Goal: Information Seeking & Learning: Find contact information

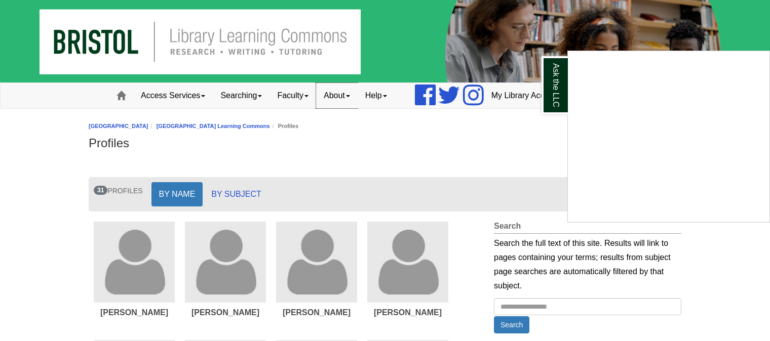
click at [344, 95] on div "Ask the LLC" at bounding box center [385, 170] width 770 height 341
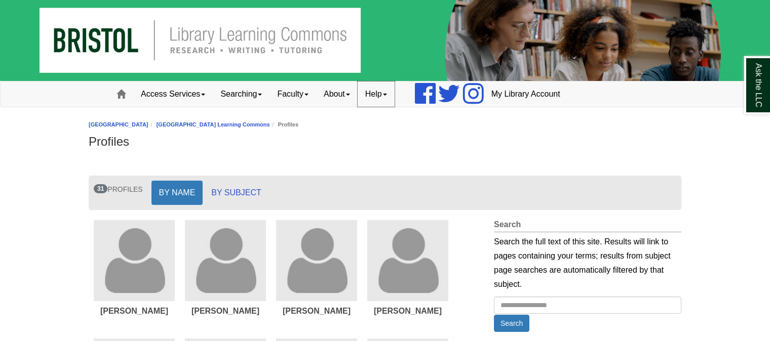
scroll to position [2, 0]
click at [353, 93] on link "About" at bounding box center [337, 93] width 42 height 25
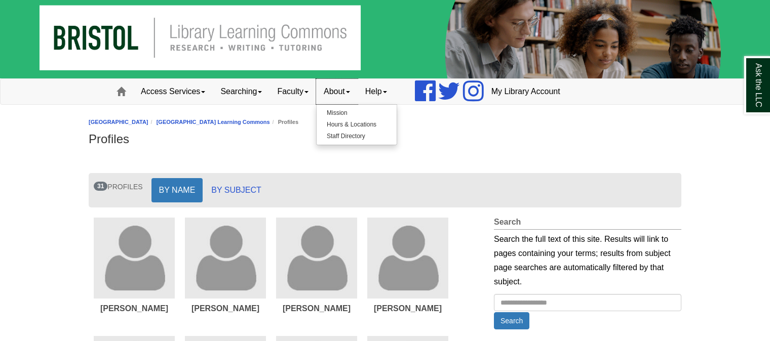
scroll to position [6, 0]
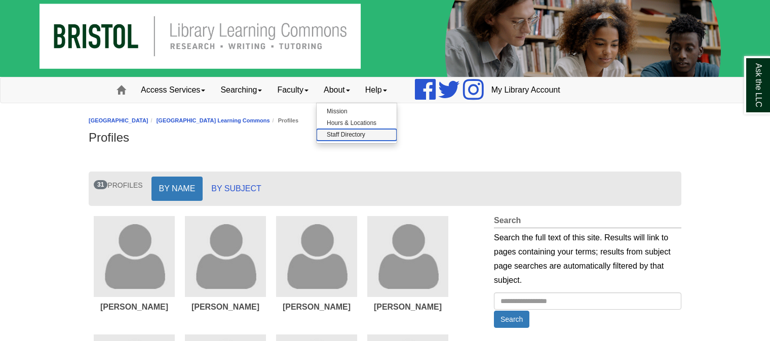
click at [354, 134] on link "Staff Directory" at bounding box center [356, 135] width 80 height 12
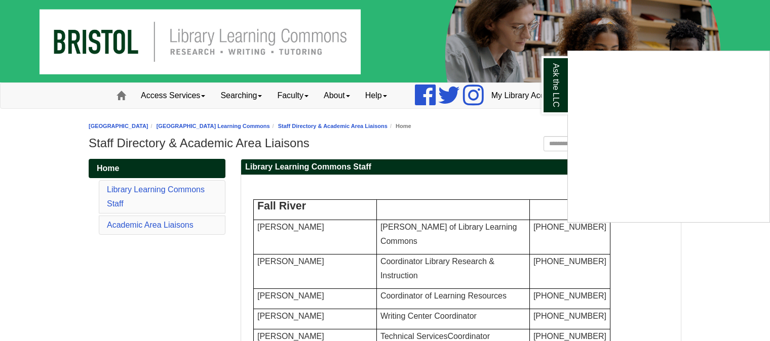
click at [394, 95] on div "Ask the LLC" at bounding box center [385, 170] width 770 height 341
